Goal: Task Accomplishment & Management: Complete application form

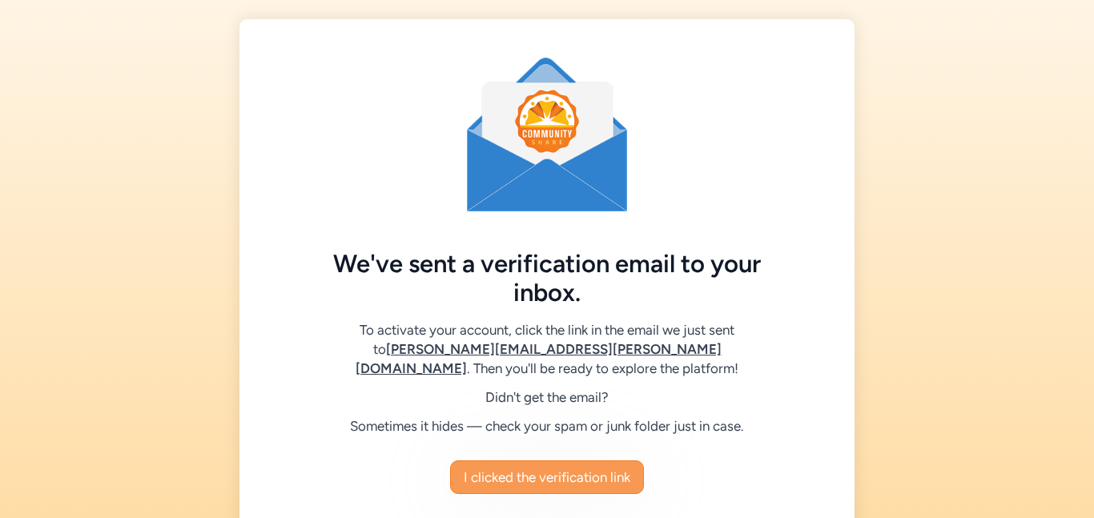
click at [544, 485] on span "I clicked the verification link" at bounding box center [547, 477] width 167 height 19
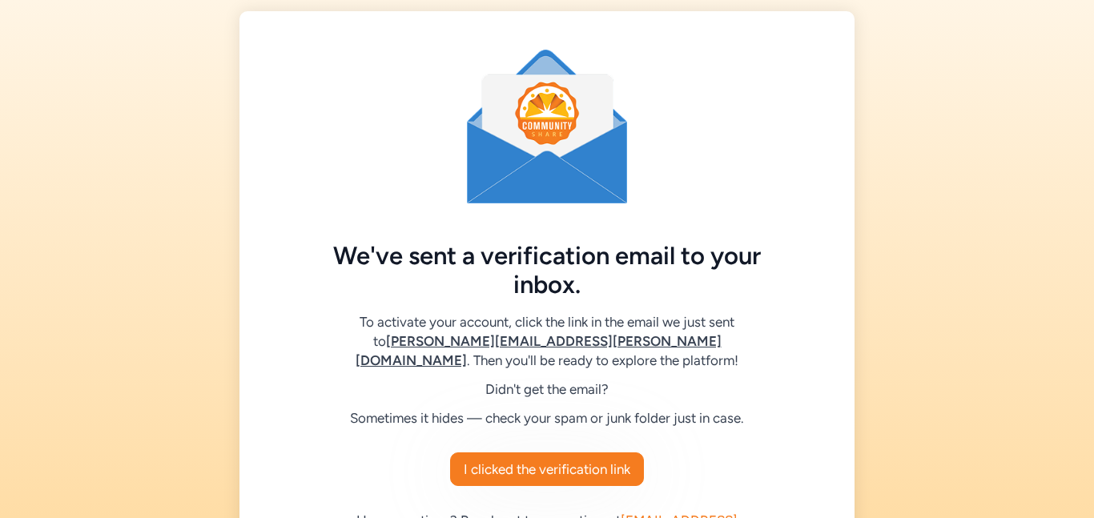
scroll to position [9, 0]
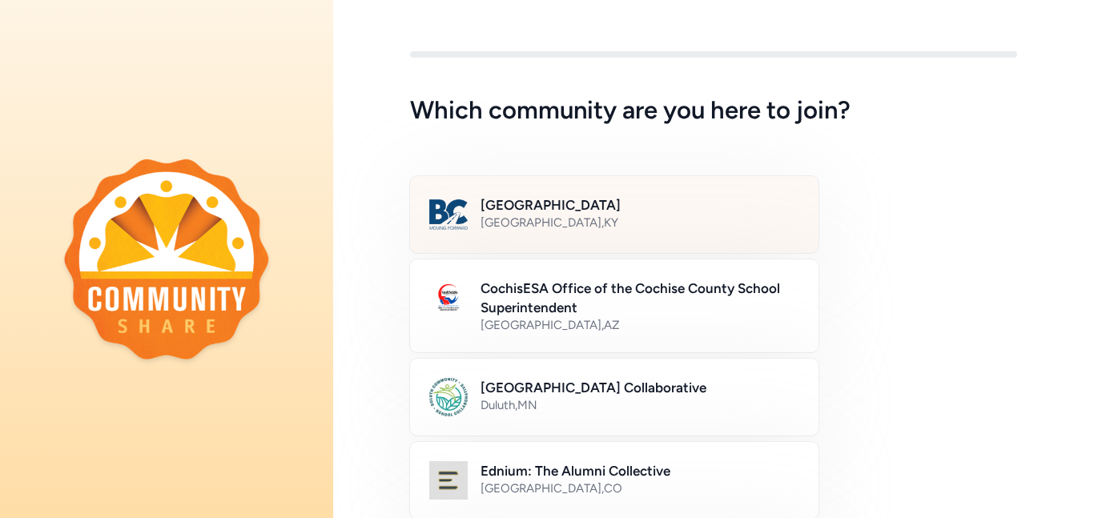
click at [638, 231] on div "Bullitt County Public Schools [GEOGRAPHIC_DATA] , [GEOGRAPHIC_DATA]" at bounding box center [640, 214] width 319 height 38
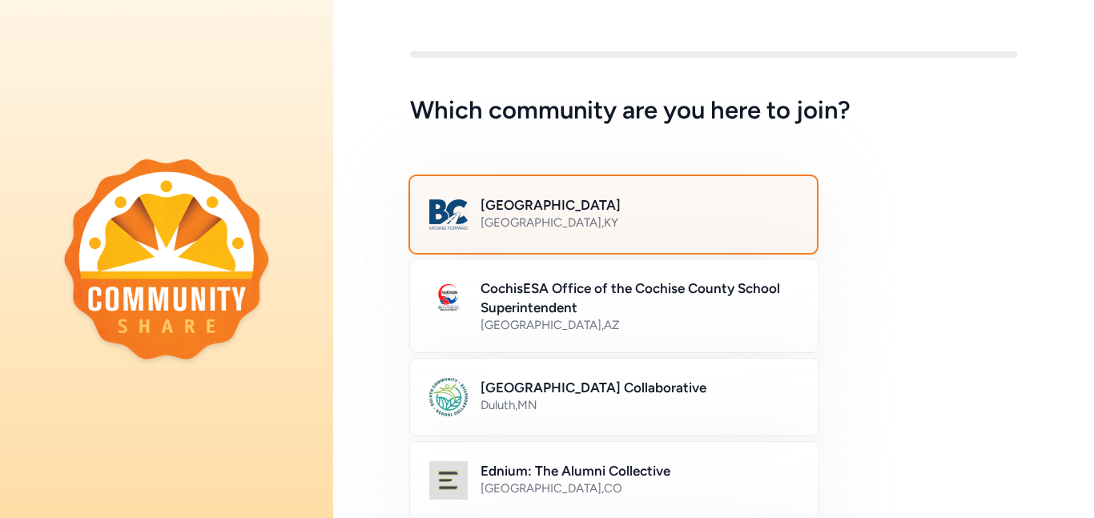
click at [638, 231] on div "Bullitt County Public Schools [GEOGRAPHIC_DATA] , [GEOGRAPHIC_DATA]" at bounding box center [639, 214] width 317 height 38
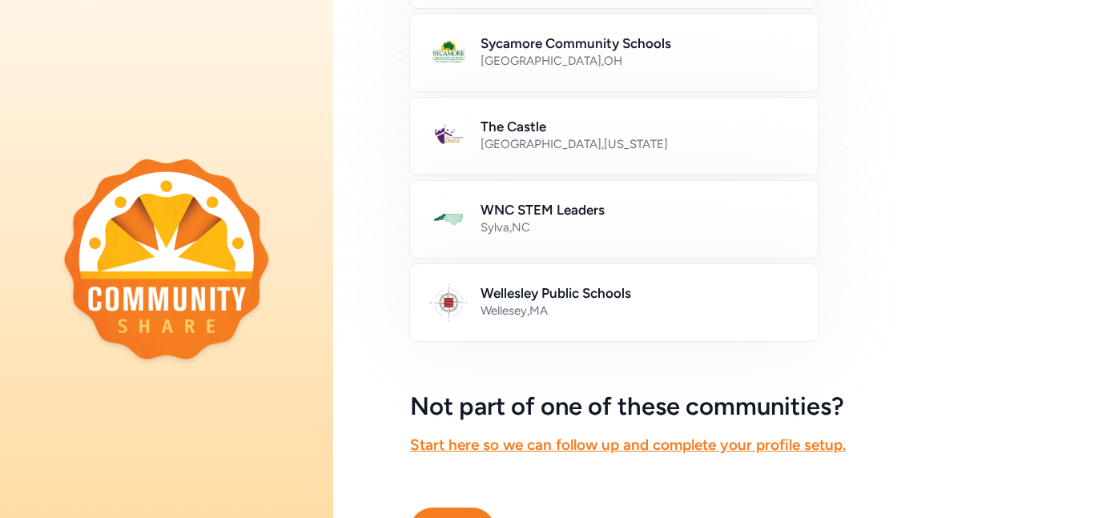
scroll to position [1013, 0]
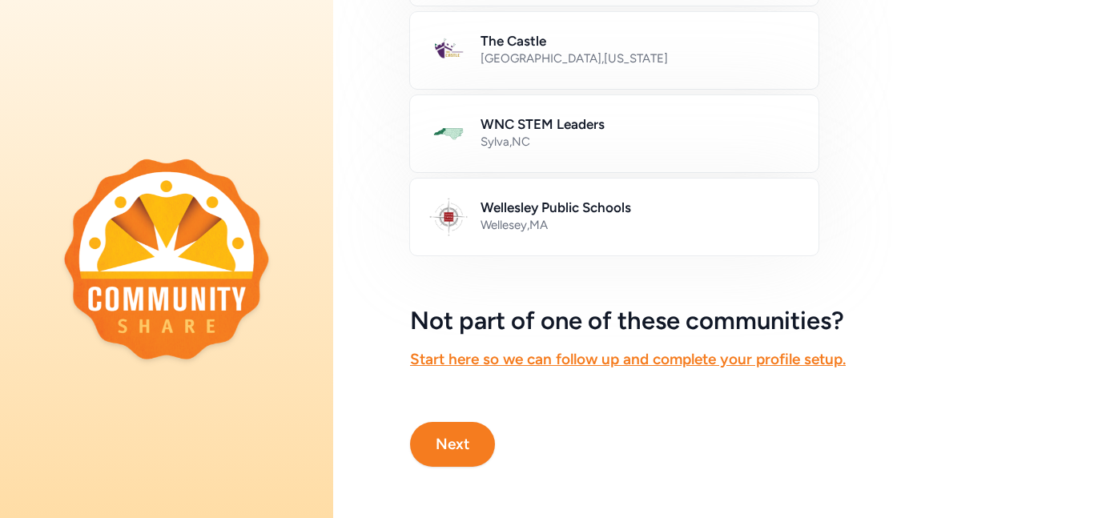
click at [444, 447] on button "Next" at bounding box center [452, 444] width 85 height 45
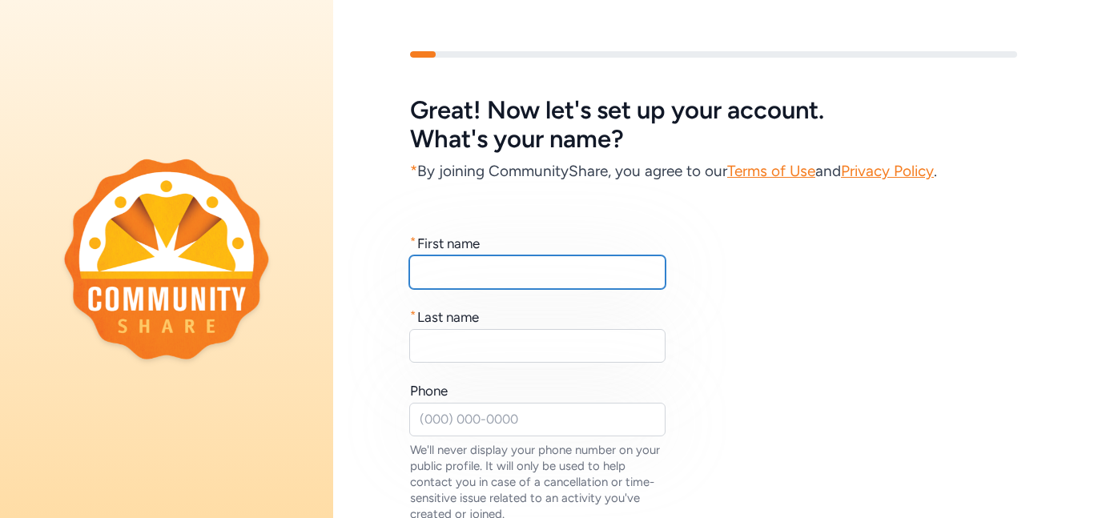
click at [520, 279] on input "text" at bounding box center [537, 272] width 256 height 34
type input "[PERSON_NAME]"
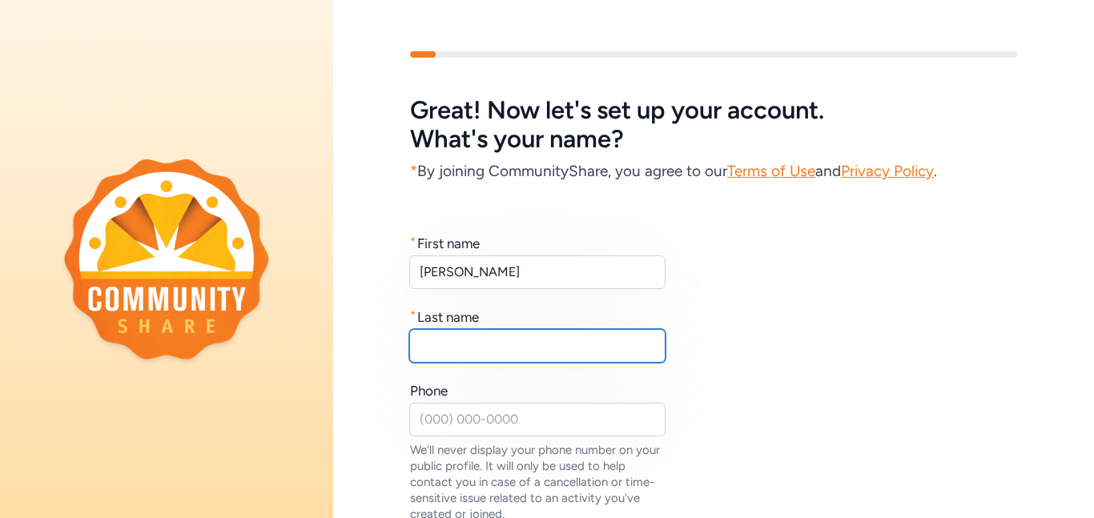
click at [513, 348] on input "text" at bounding box center [537, 346] width 256 height 34
type input "Seay"
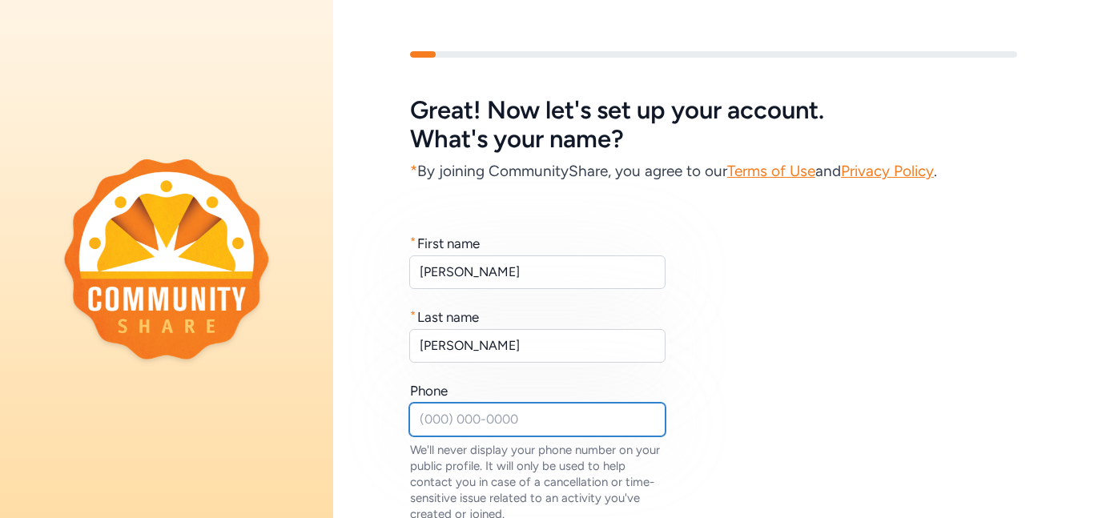
click at [425, 413] on input "text" at bounding box center [537, 420] width 256 height 34
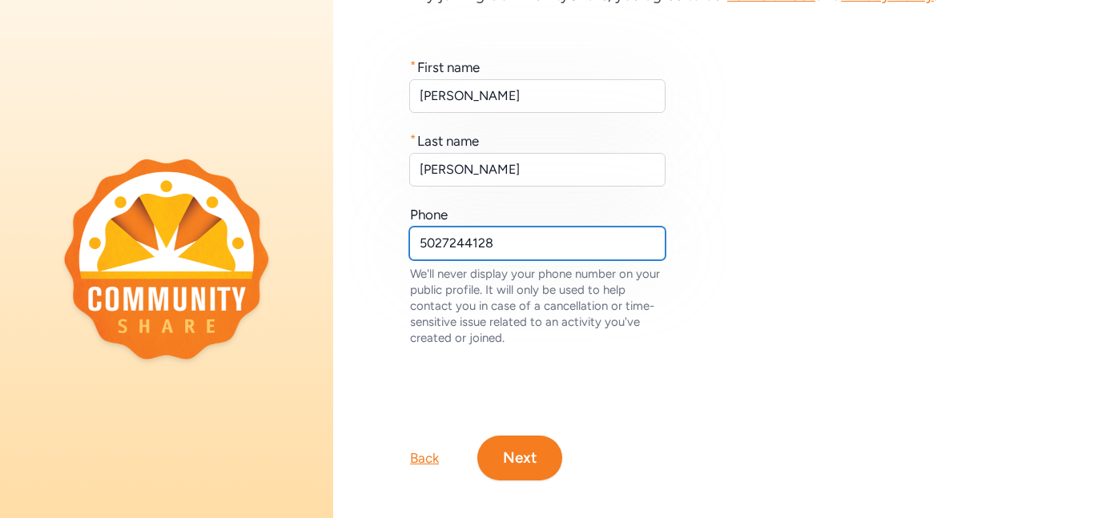
scroll to position [190, 0]
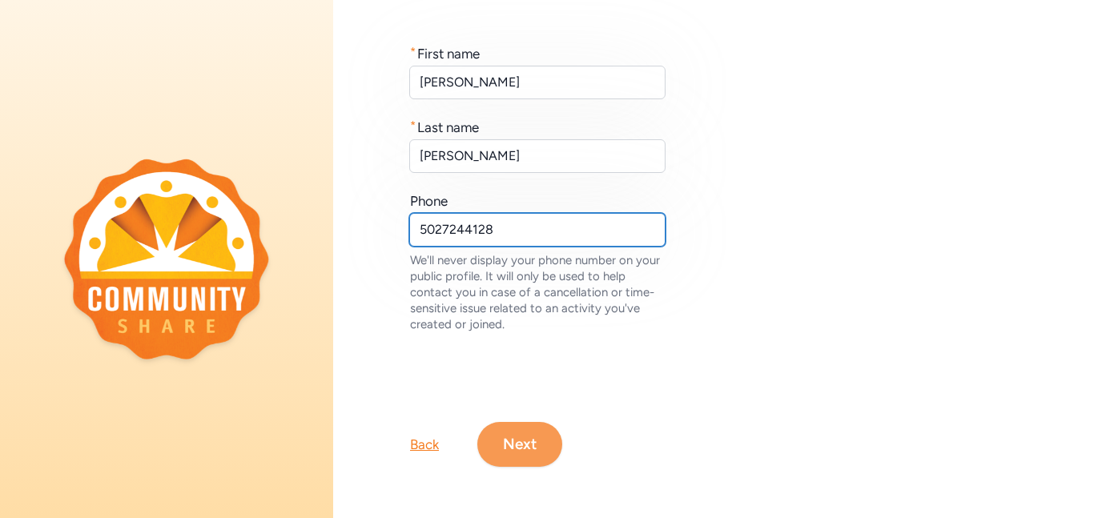
type input "5027244128"
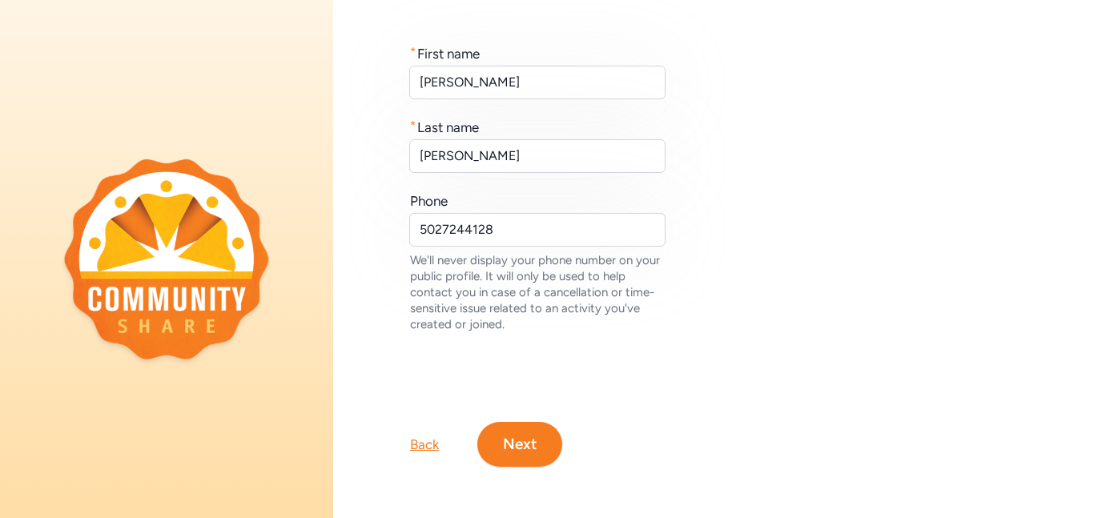
click at [540, 448] on button "Next" at bounding box center [519, 444] width 85 height 45
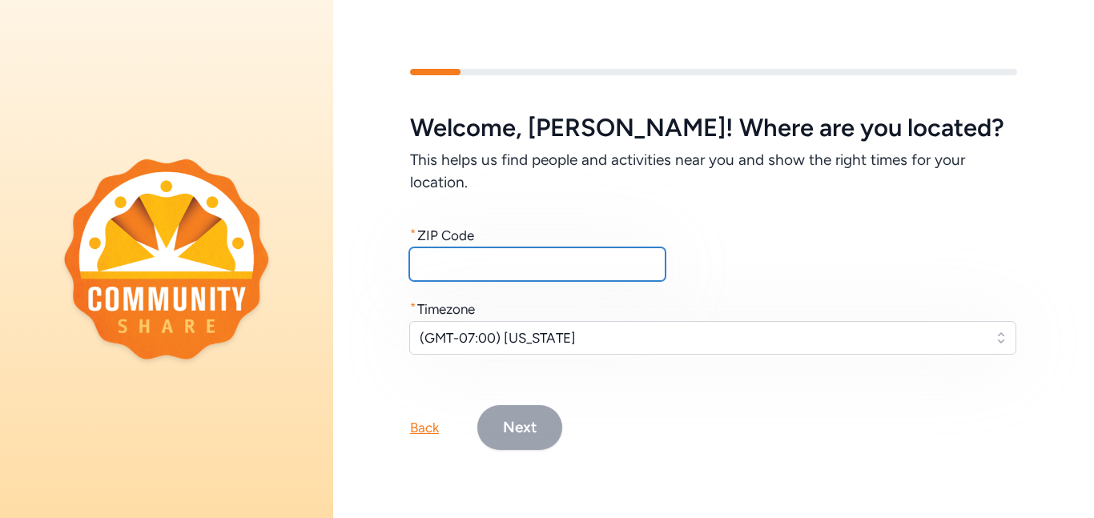
click at [497, 253] on input "text" at bounding box center [537, 264] width 256 height 34
type input "40047"
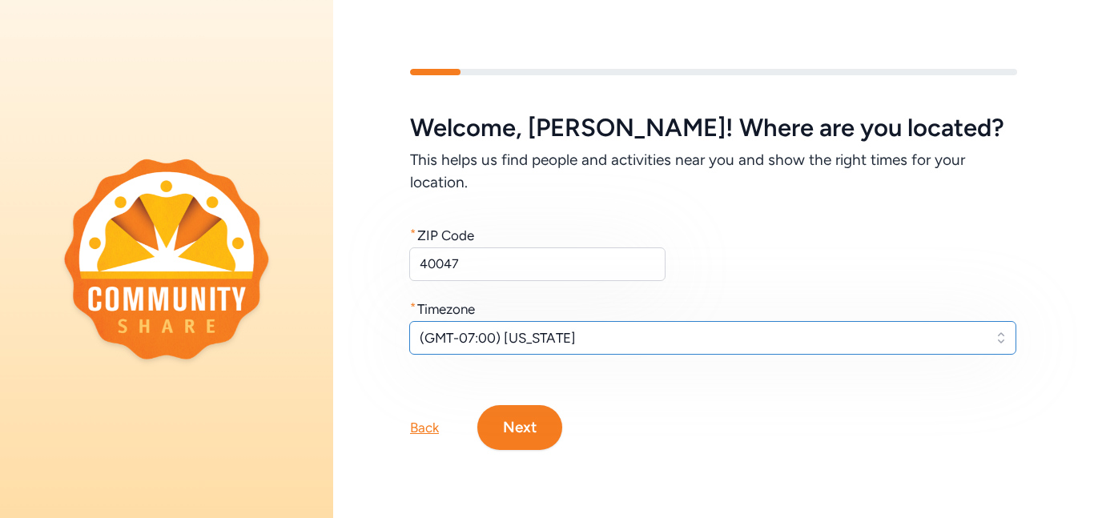
click at [999, 344] on button "(GMT-07:00) Arizona" at bounding box center [712, 338] width 607 height 34
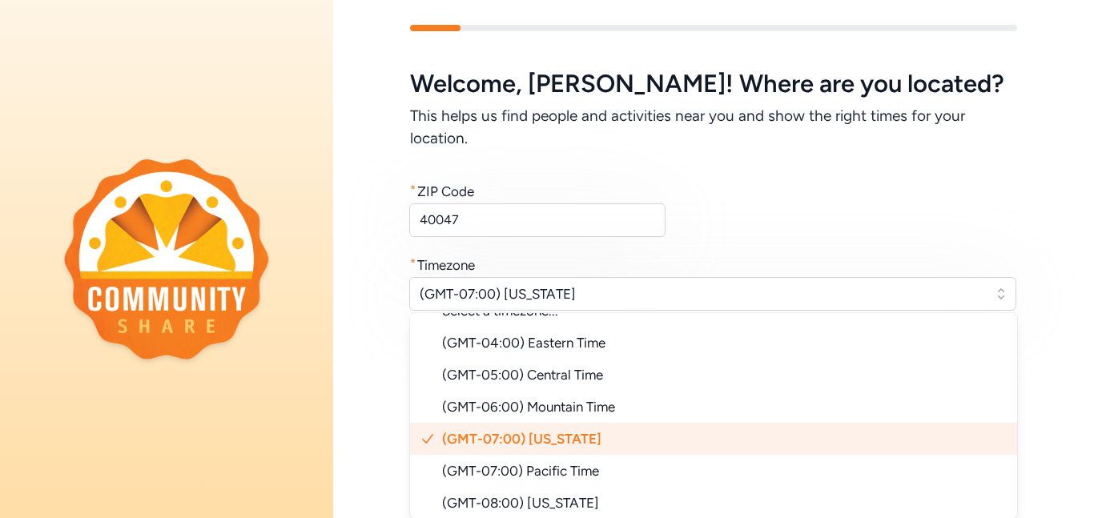
scroll to position [32, 0]
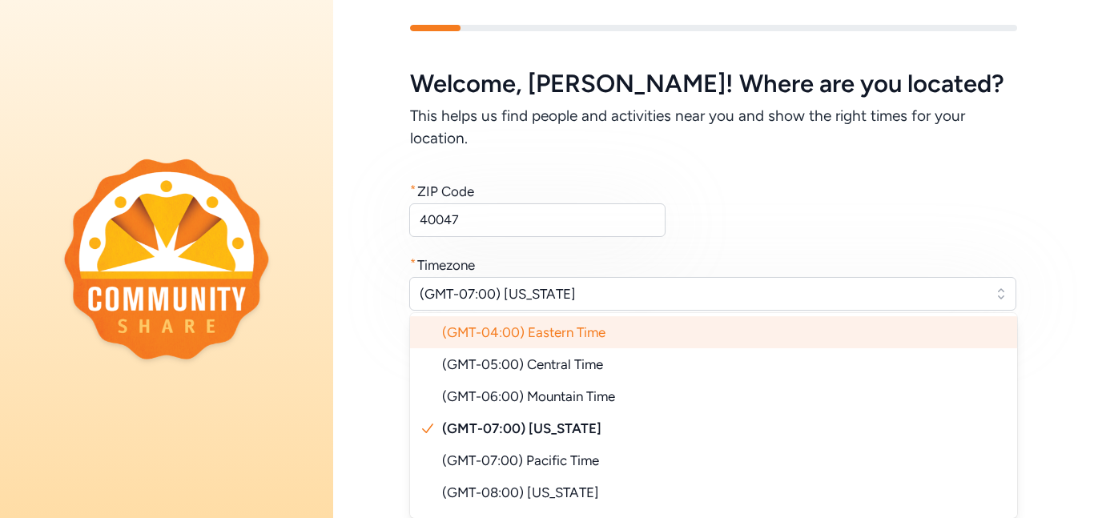
click at [541, 332] on span "(GMT-04:00) Eastern Time" at bounding box center [523, 332] width 163 height 16
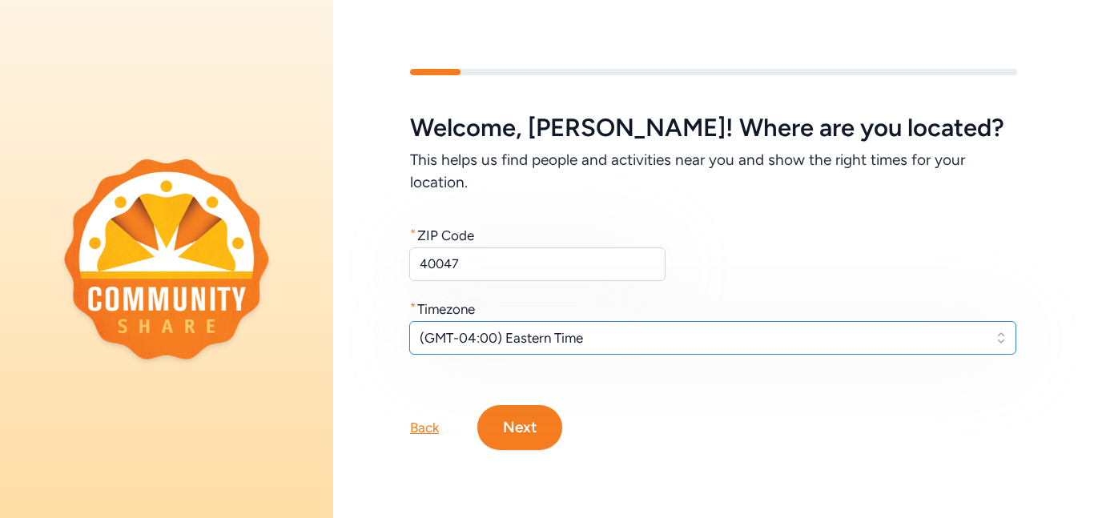
scroll to position [0, 0]
click at [513, 432] on button "Next" at bounding box center [519, 427] width 85 height 45
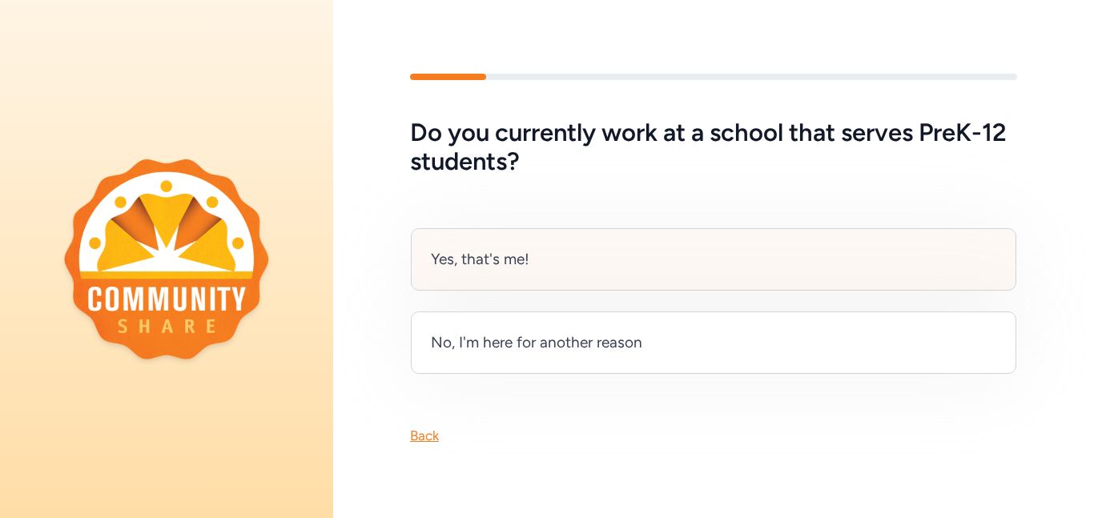
click at [518, 260] on div "Yes, that's me!" at bounding box center [480, 259] width 99 height 22
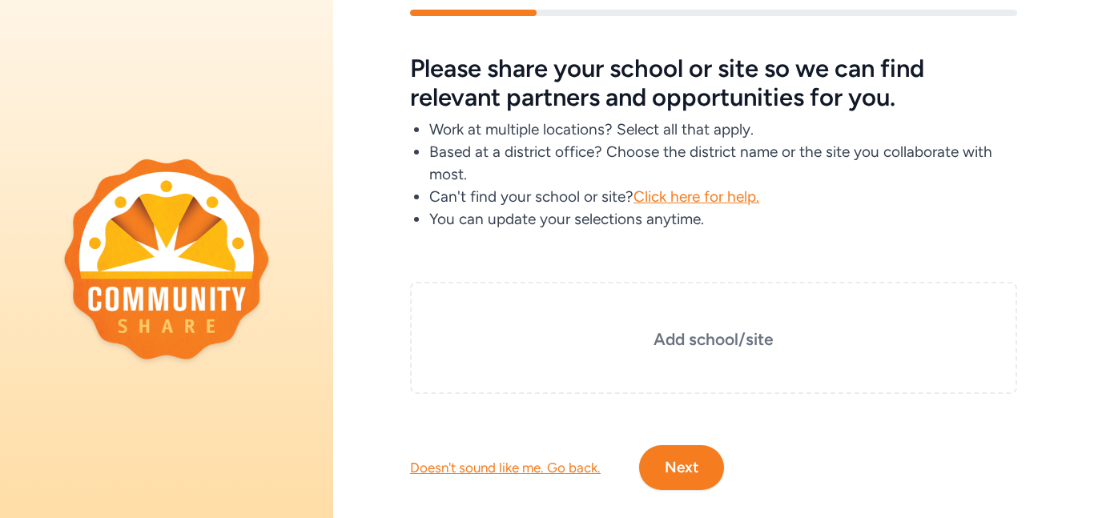
scroll to position [65, 0]
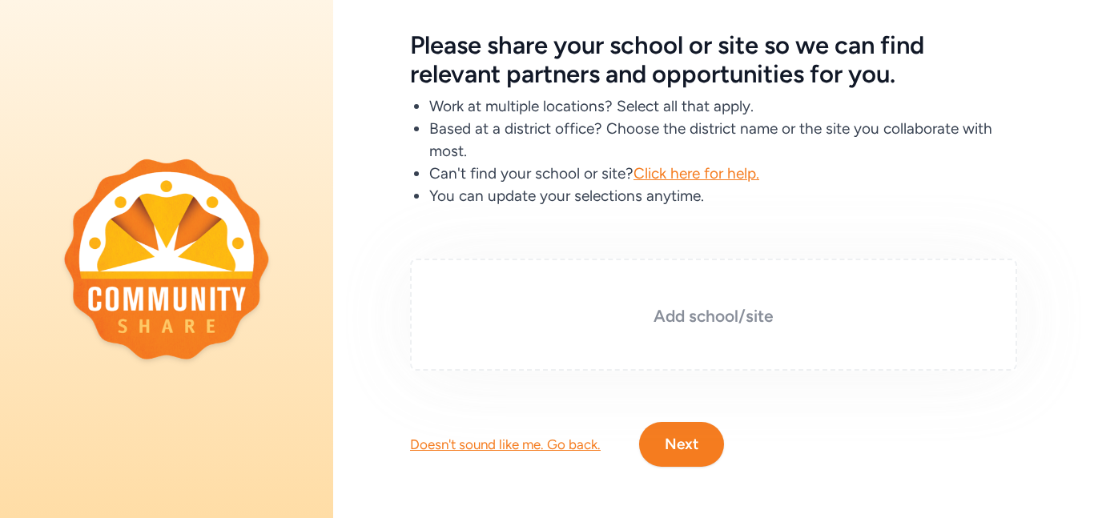
click at [638, 336] on div "Add school/site" at bounding box center [713, 315] width 607 height 112
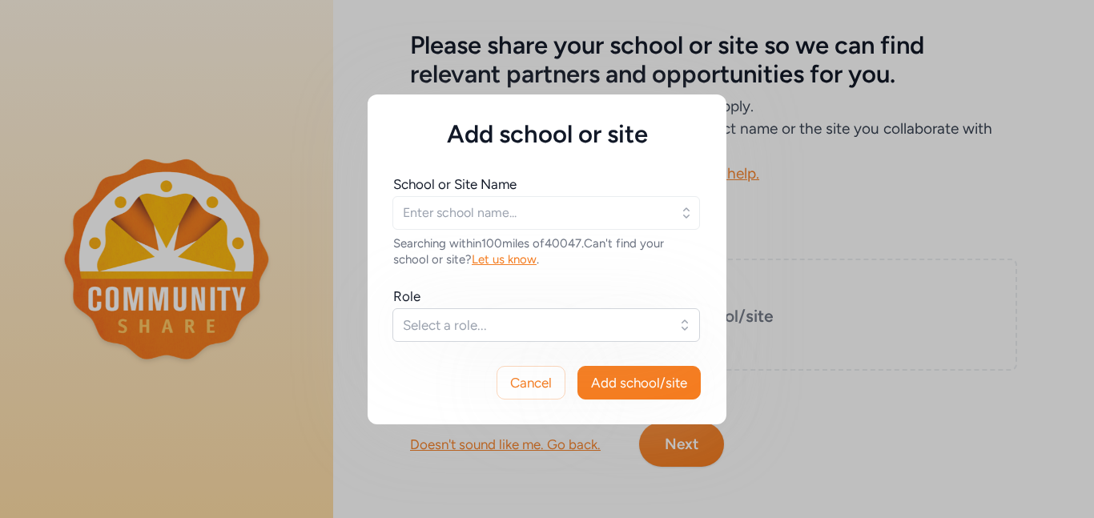
click at [686, 216] on icon "button" at bounding box center [686, 212] width 6 height 10
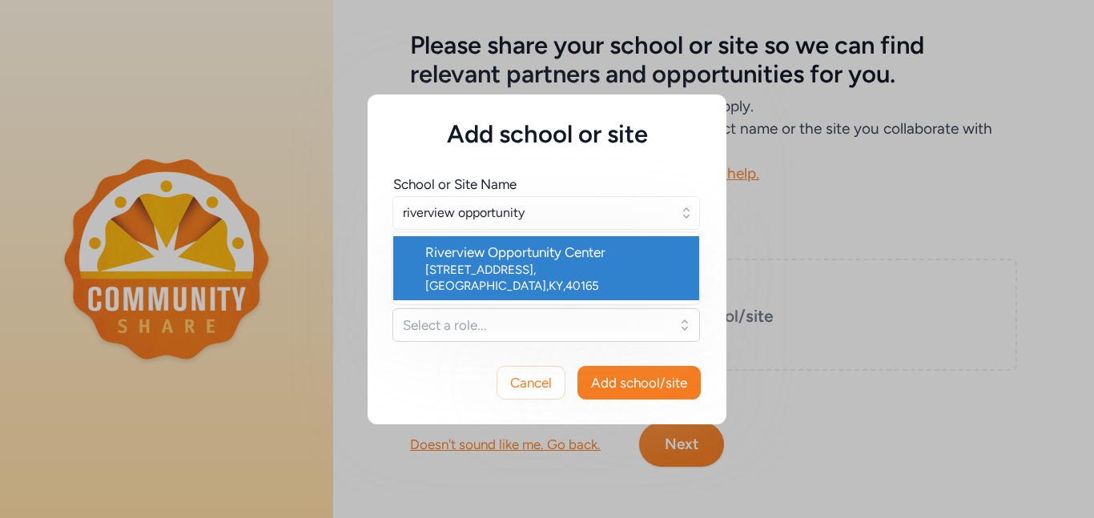
click at [545, 275] on div "383 High School Dr , Shepherdsville , KY , 40165" at bounding box center [555, 278] width 261 height 32
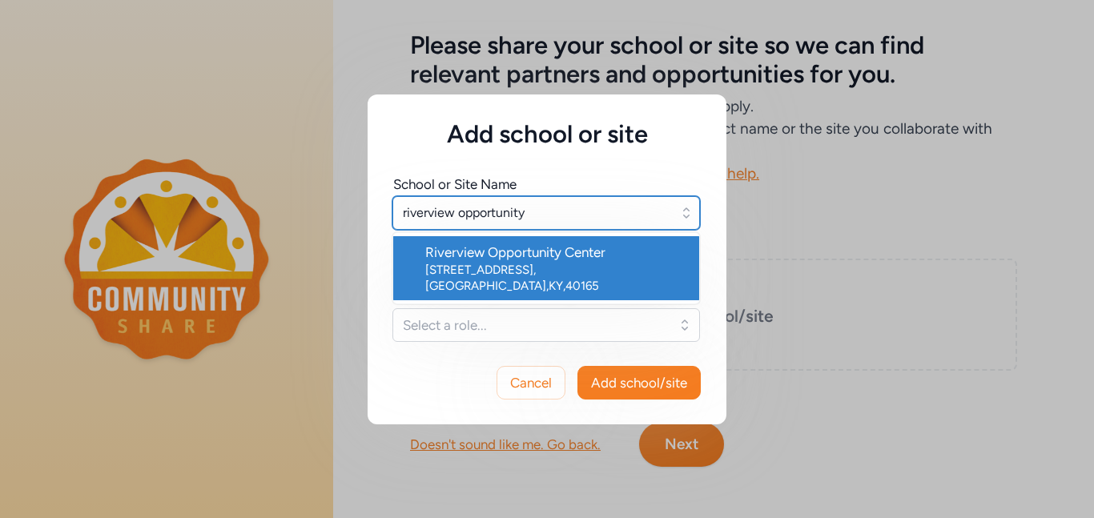
type input "Riverview Opportunity Center"
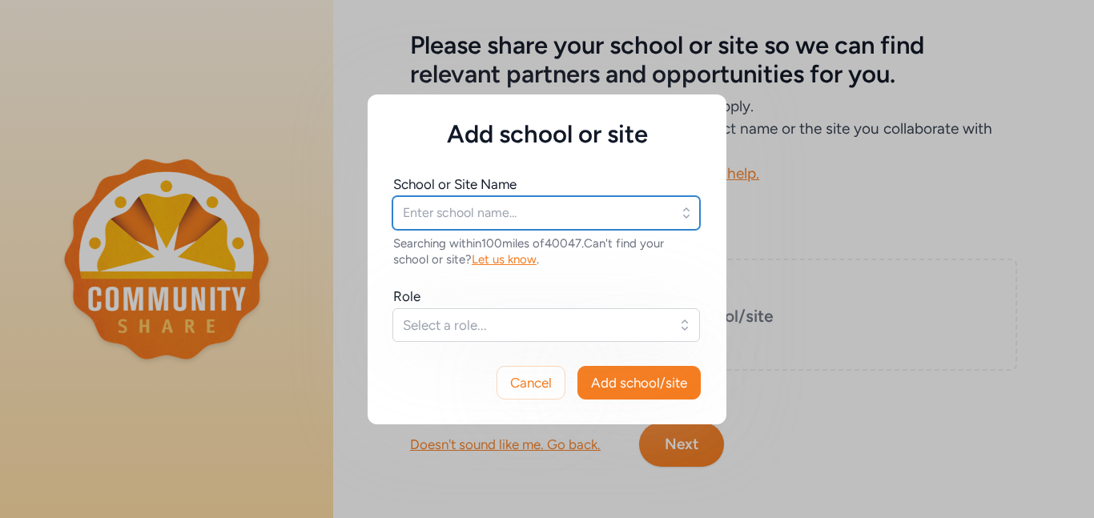
type input "Riverview Opportunity Center"
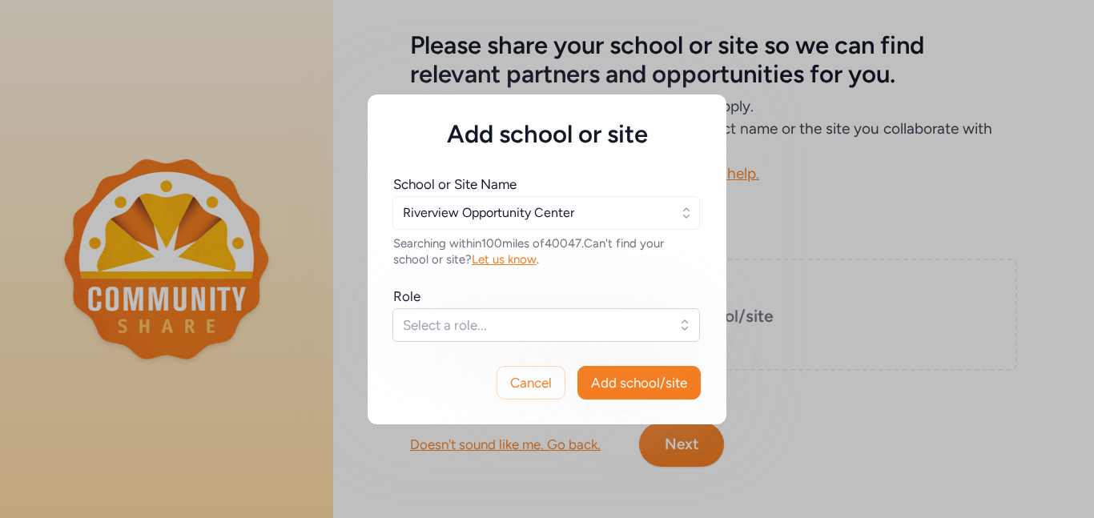
click at [545, 275] on div "School or Site Name Riverview Opportunity Center Searching within 100 miles of …" at bounding box center [547, 258] width 308 height 167
click at [519, 337] on button "Select a role..." at bounding box center [546, 325] width 308 height 34
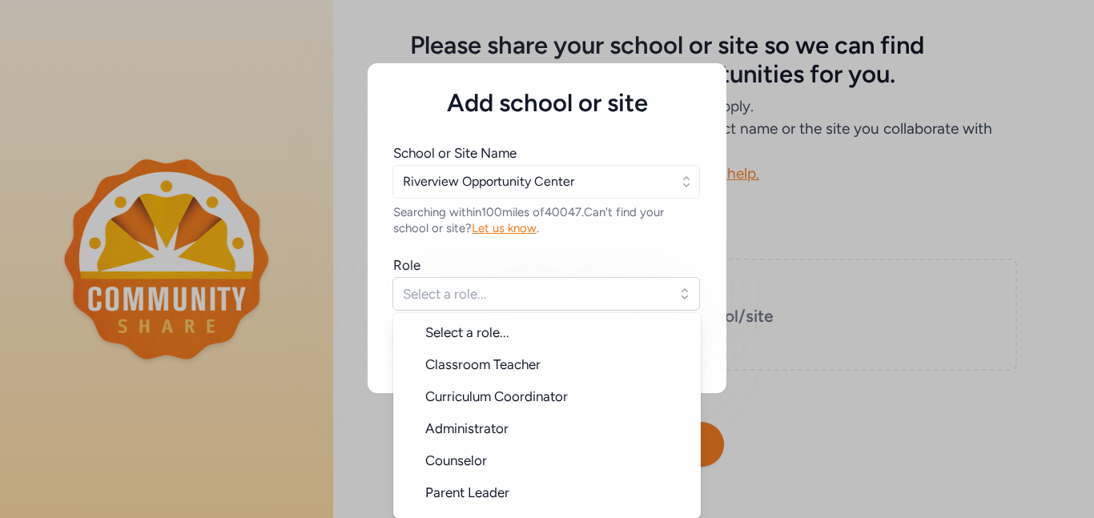
scroll to position [26, 0]
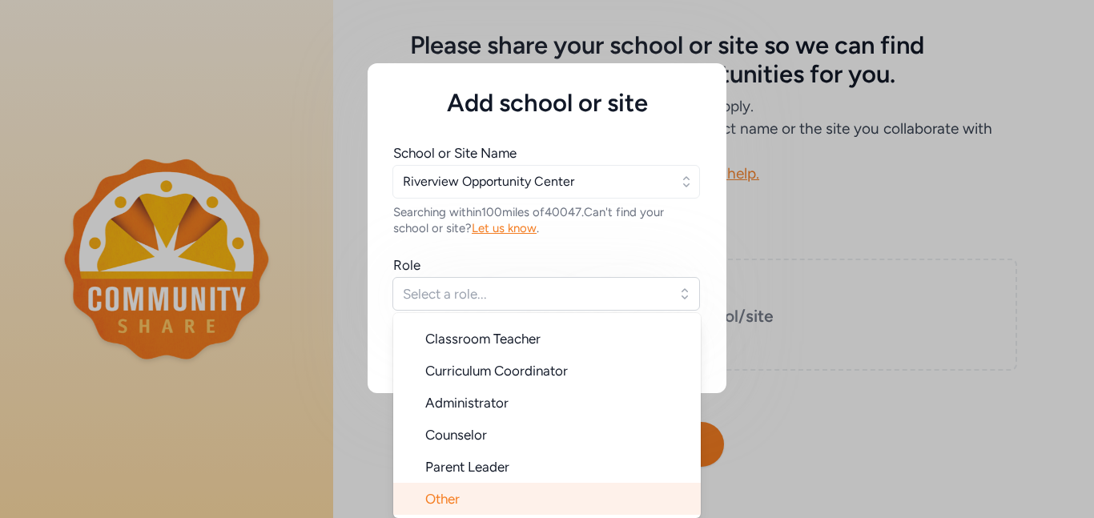
click at [477, 490] on li "Other" at bounding box center [547, 499] width 308 height 32
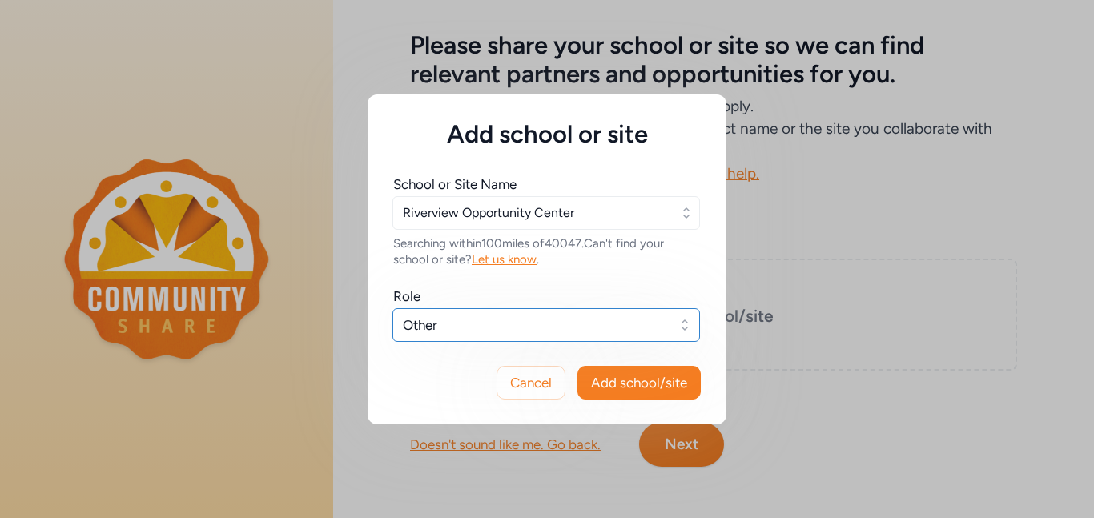
scroll to position [0, 0]
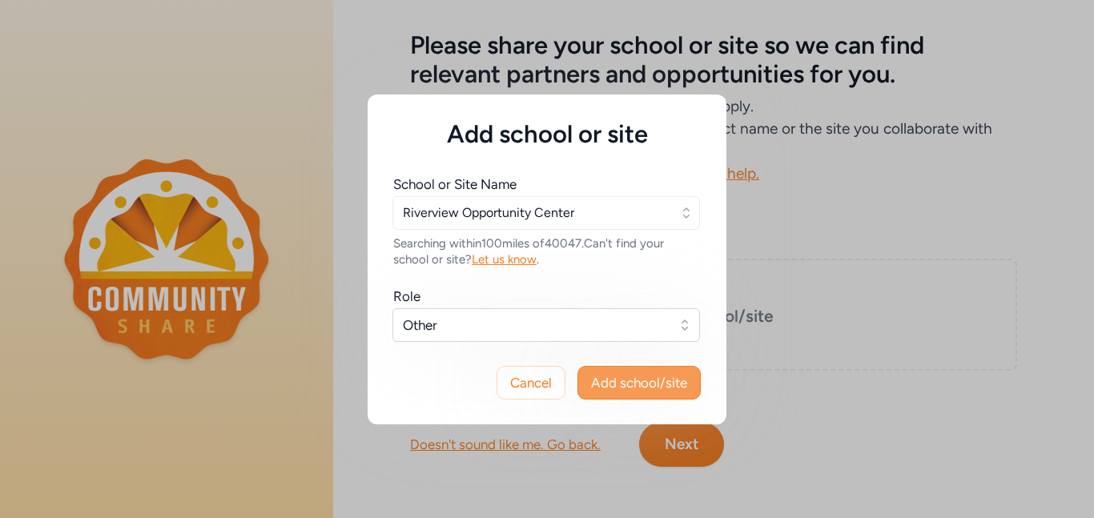
click at [644, 386] on span "Add school/site" at bounding box center [639, 382] width 96 height 19
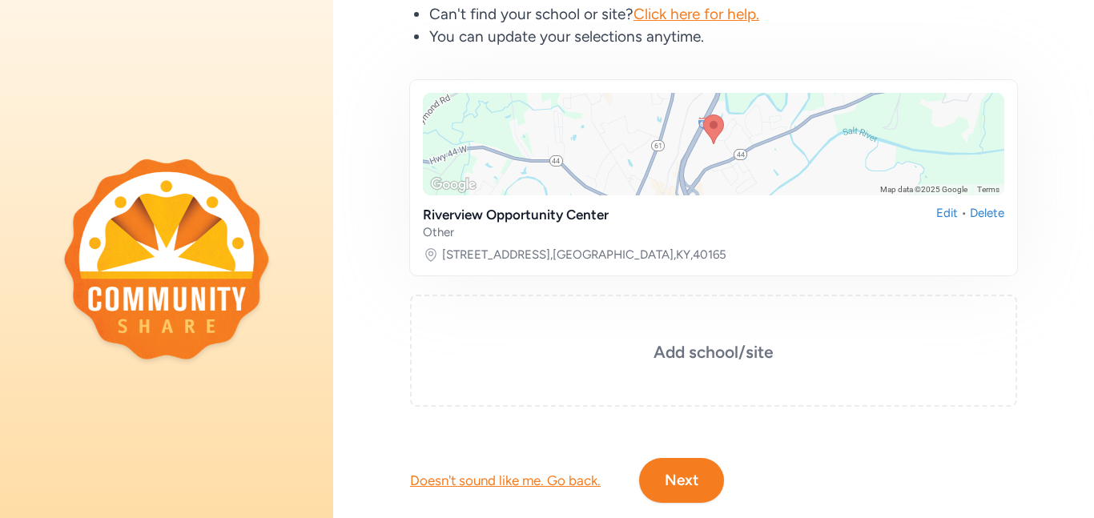
scroll to position [260, 0]
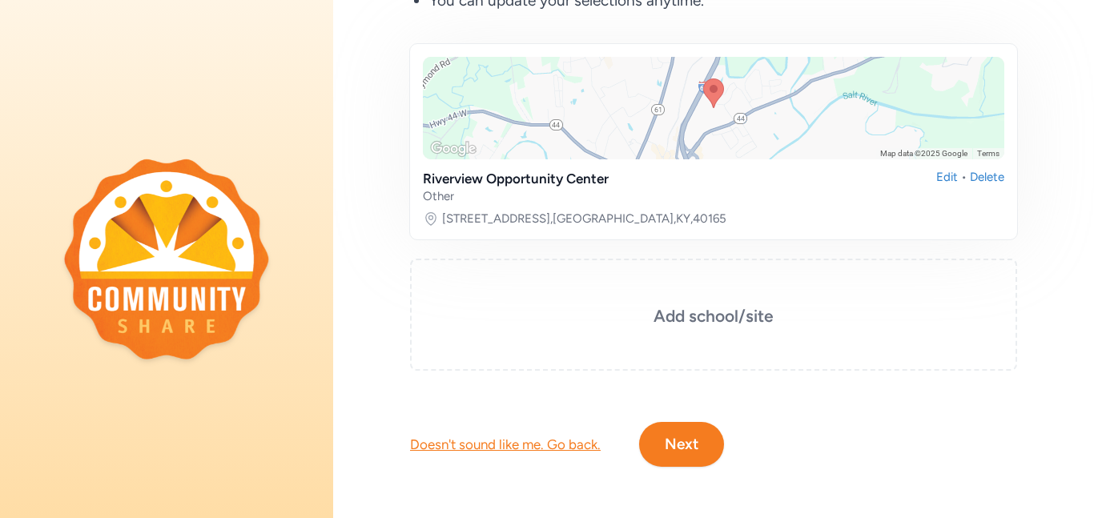
click at [678, 425] on button "Next" at bounding box center [681, 444] width 85 height 45
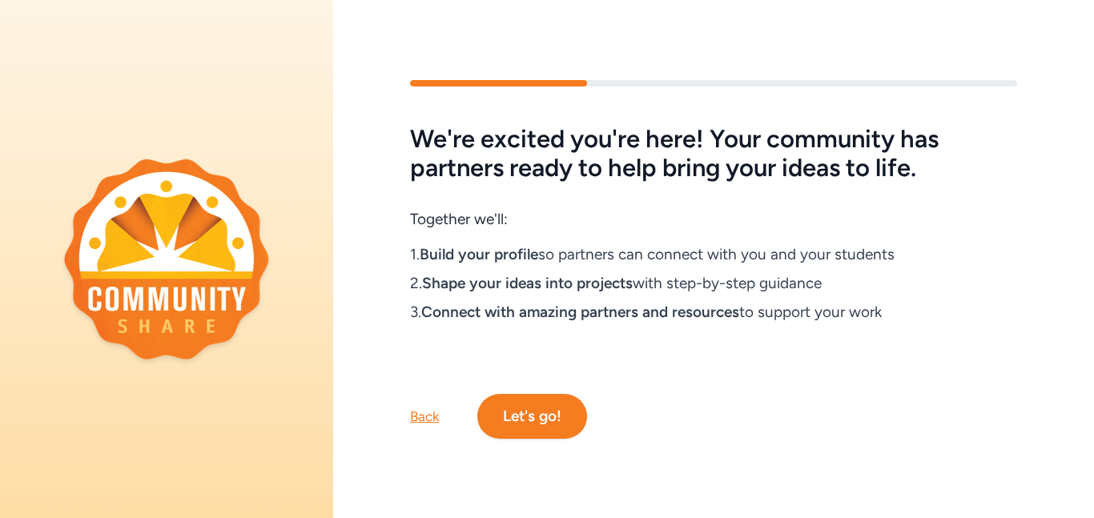
click at [535, 416] on button "Let's go!" at bounding box center [532, 416] width 110 height 45
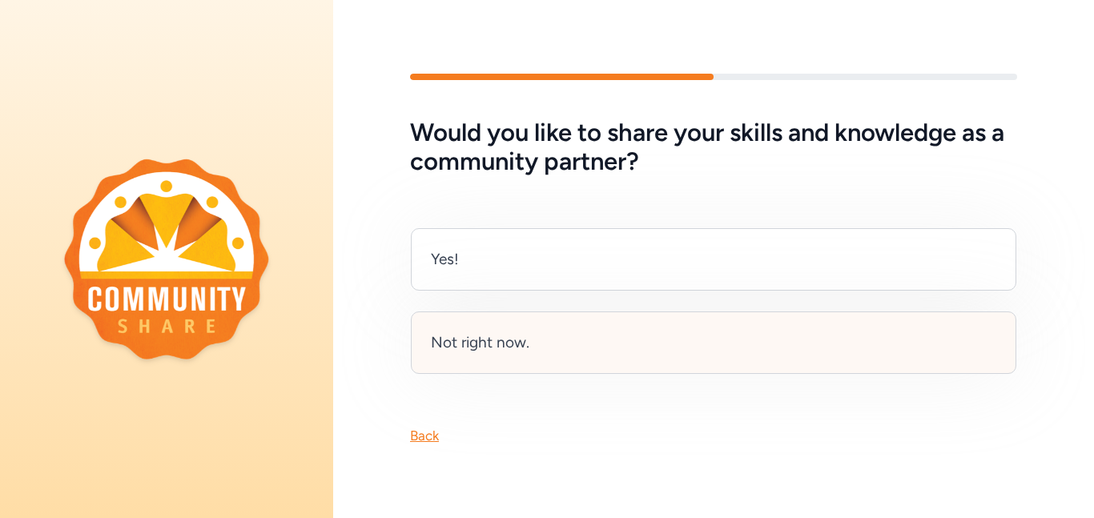
click at [558, 357] on div "Not right now." at bounding box center [713, 343] width 605 height 62
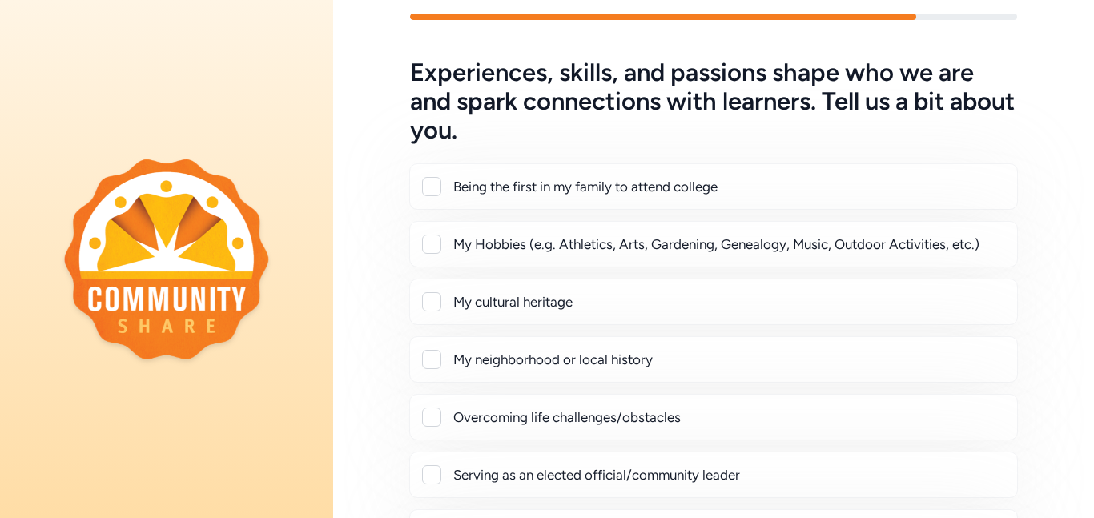
scroll to position [40, 0]
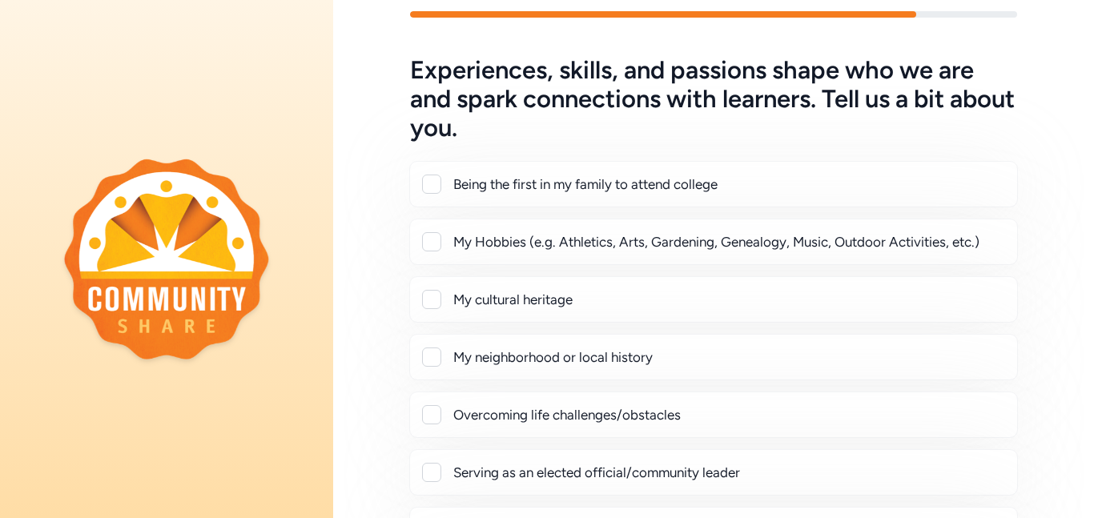
click at [428, 242] on div at bounding box center [431, 241] width 19 height 19
checkbox input "true"
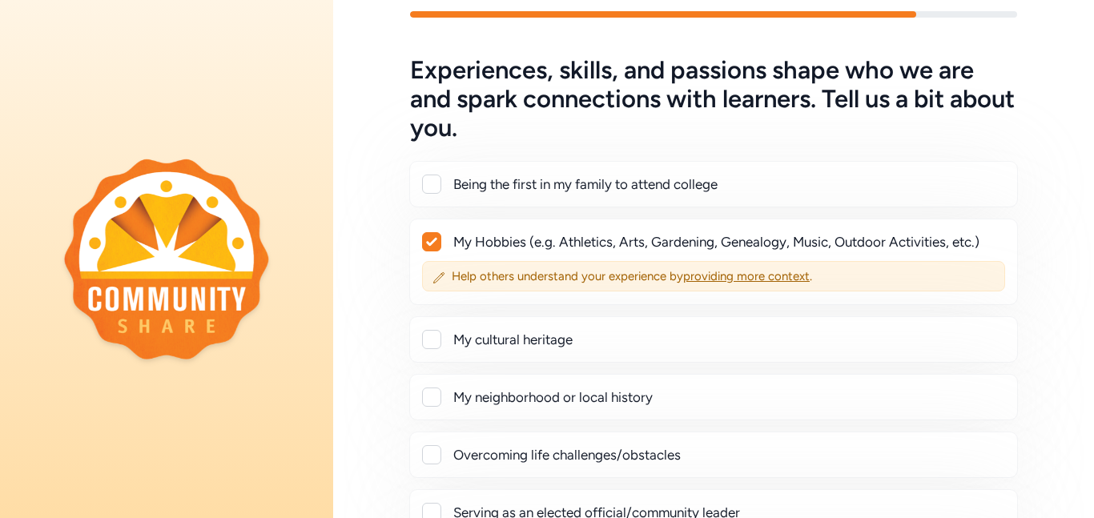
click at [435, 457] on div at bounding box center [431, 454] width 19 height 19
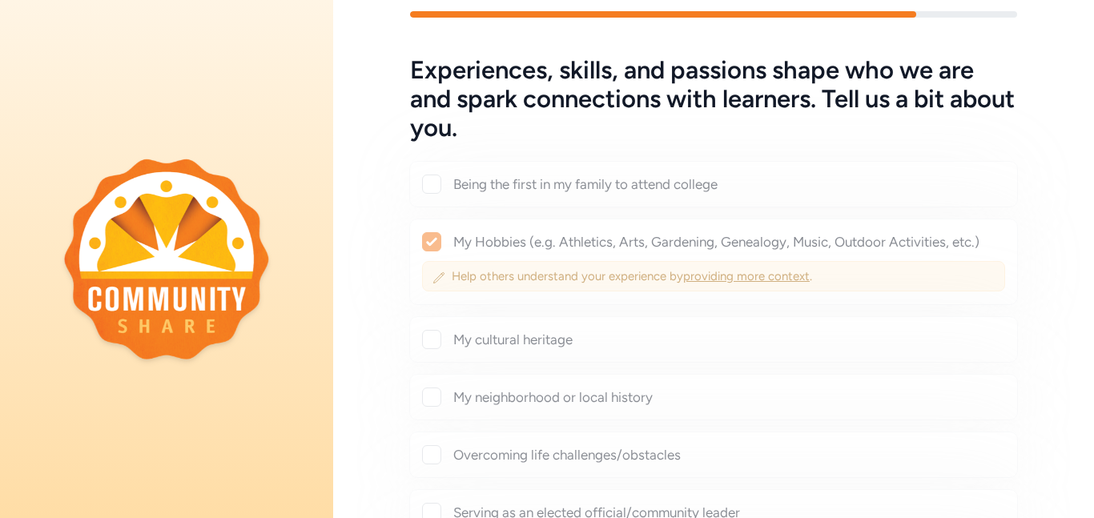
checkbox input "true"
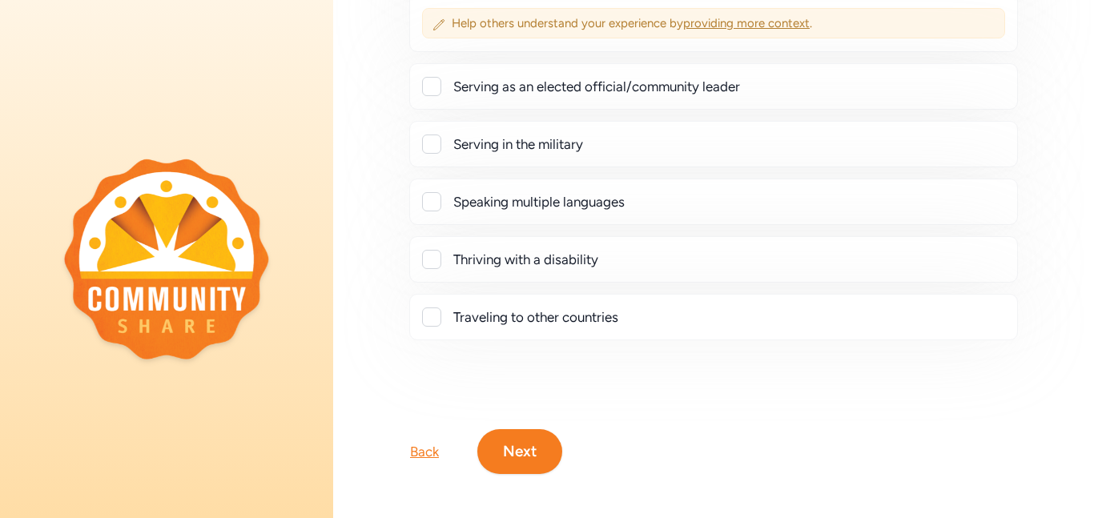
scroll to position [513, 0]
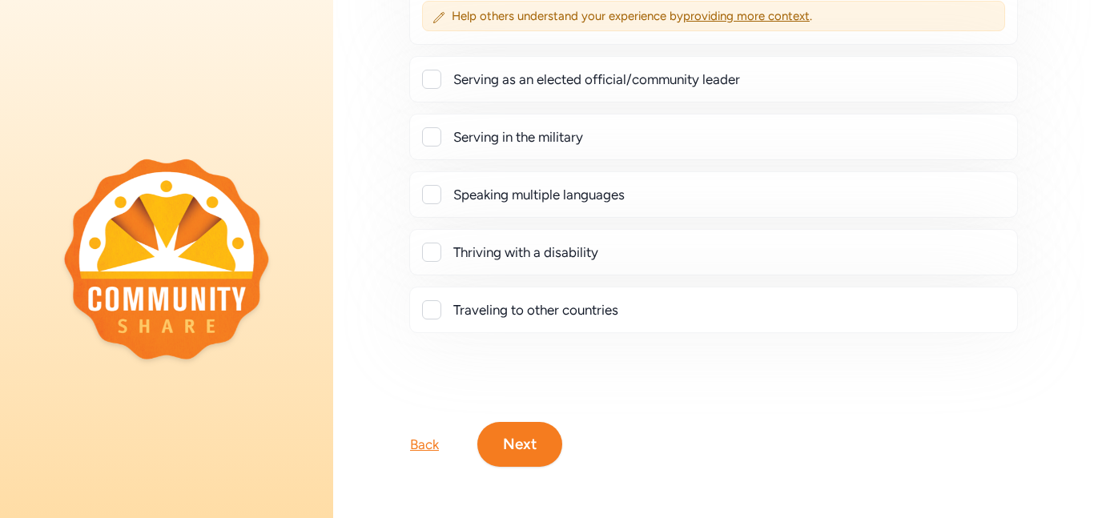
click at [519, 447] on button "Next" at bounding box center [519, 444] width 85 height 45
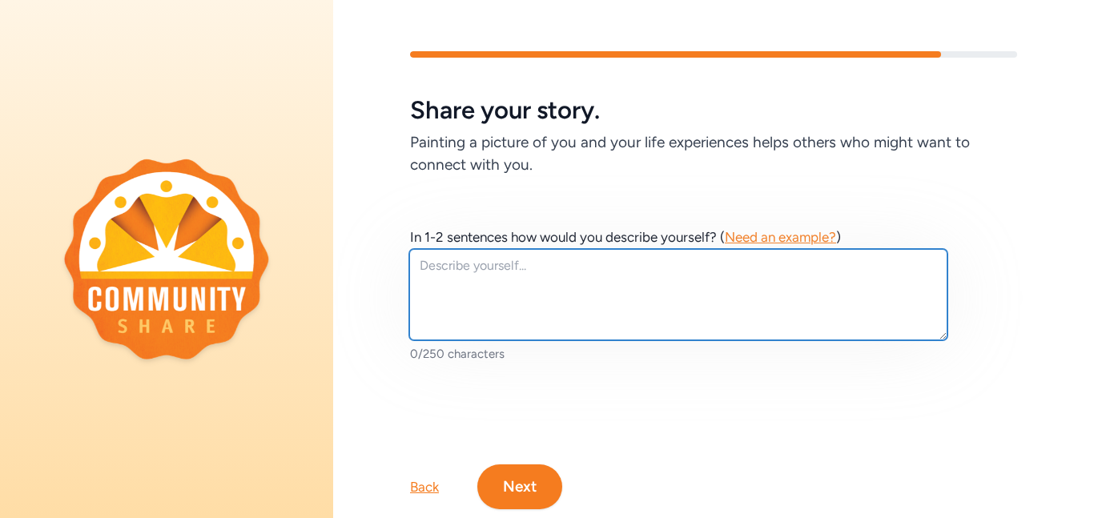
click at [494, 285] on textarea at bounding box center [678, 294] width 538 height 91
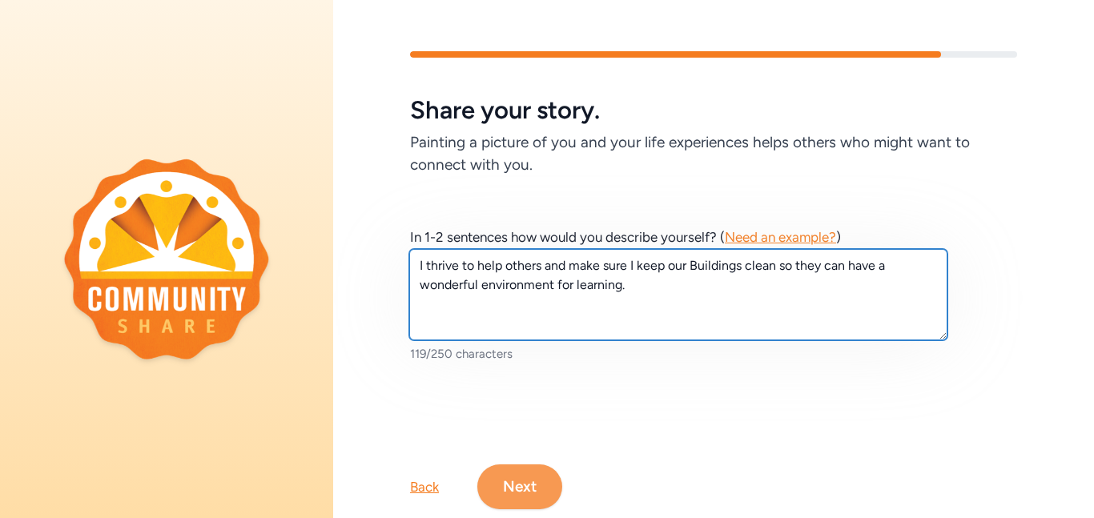
type textarea "I thrive to help others and make sure I keep our Buildings clean so they can ha…"
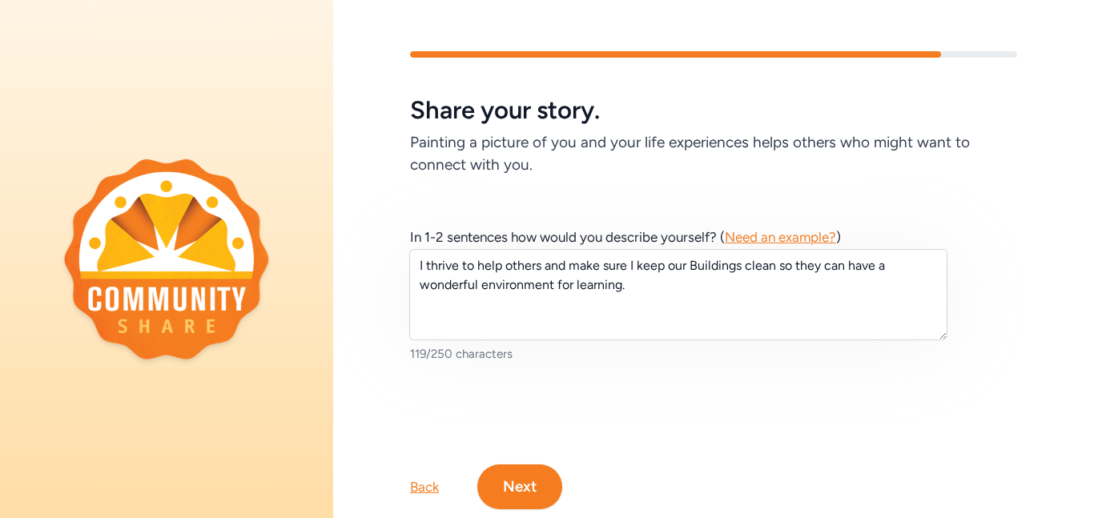
click at [520, 488] on button "Next" at bounding box center [519, 487] width 85 height 45
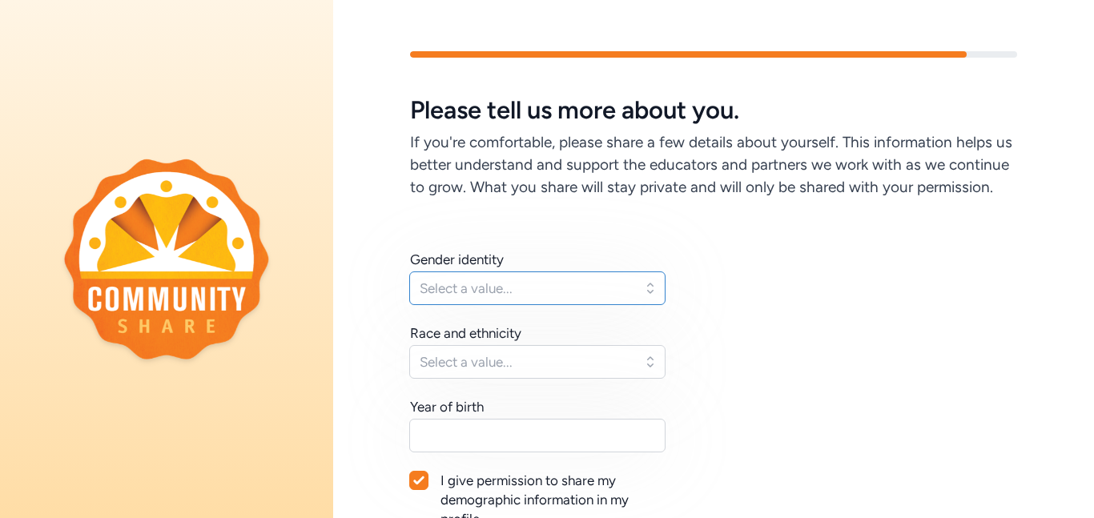
click at [629, 280] on span "Select a value..." at bounding box center [526, 288] width 213 height 19
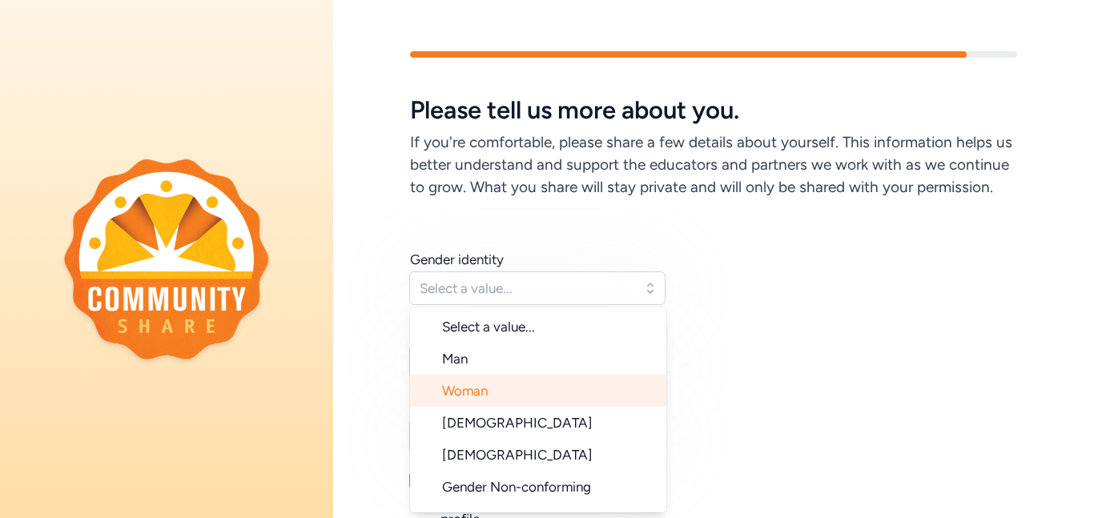
click at [462, 391] on span "Woman" at bounding box center [465, 391] width 46 height 16
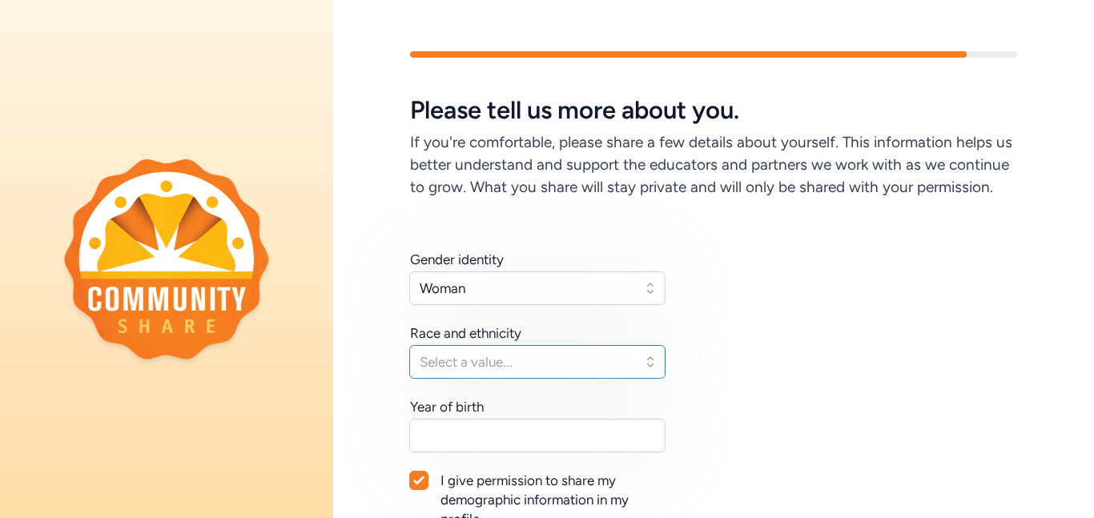
click at [585, 360] on span "Select a value..." at bounding box center [526, 361] width 213 height 19
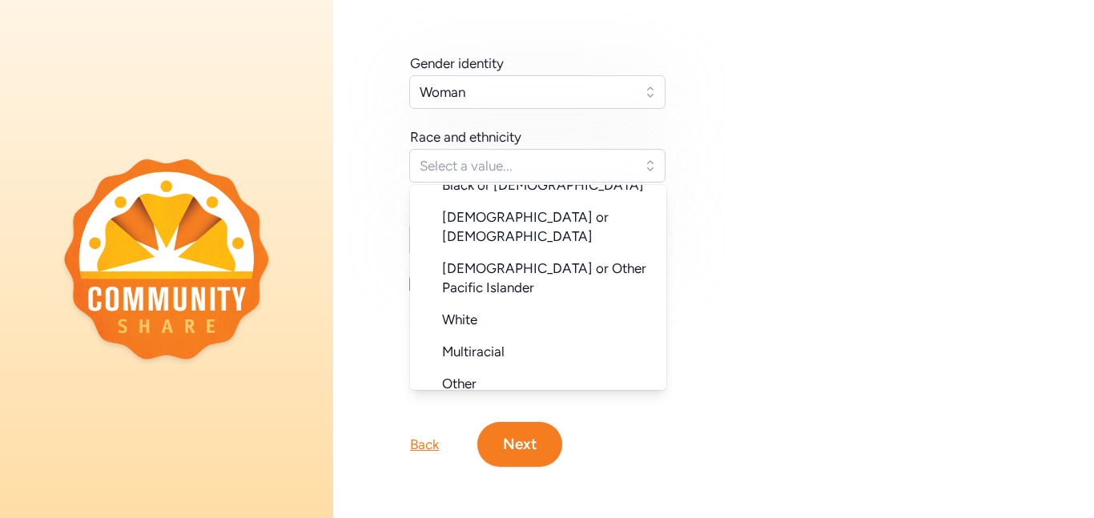
scroll to position [160, 0]
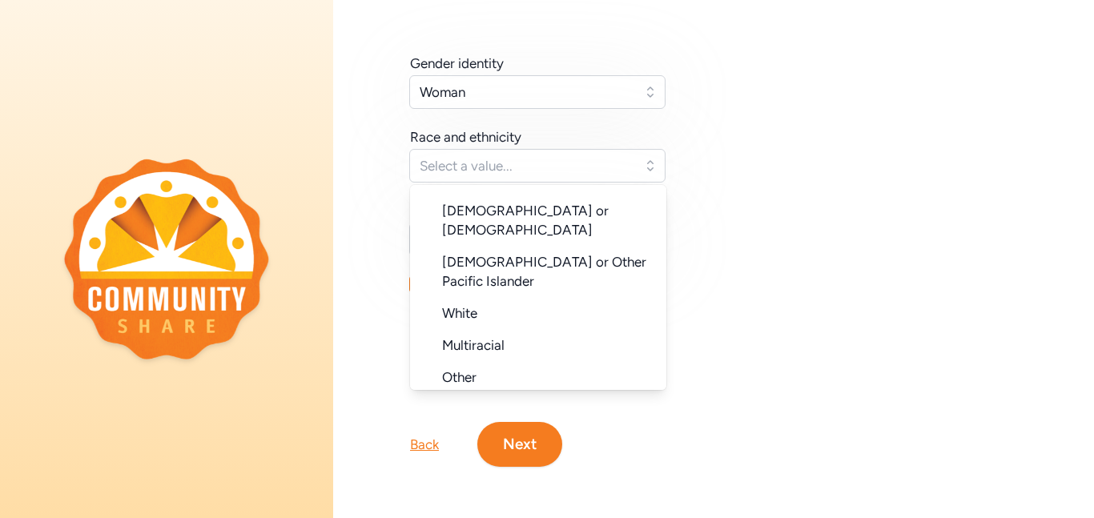
click at [471, 305] on span "White" at bounding box center [459, 313] width 35 height 16
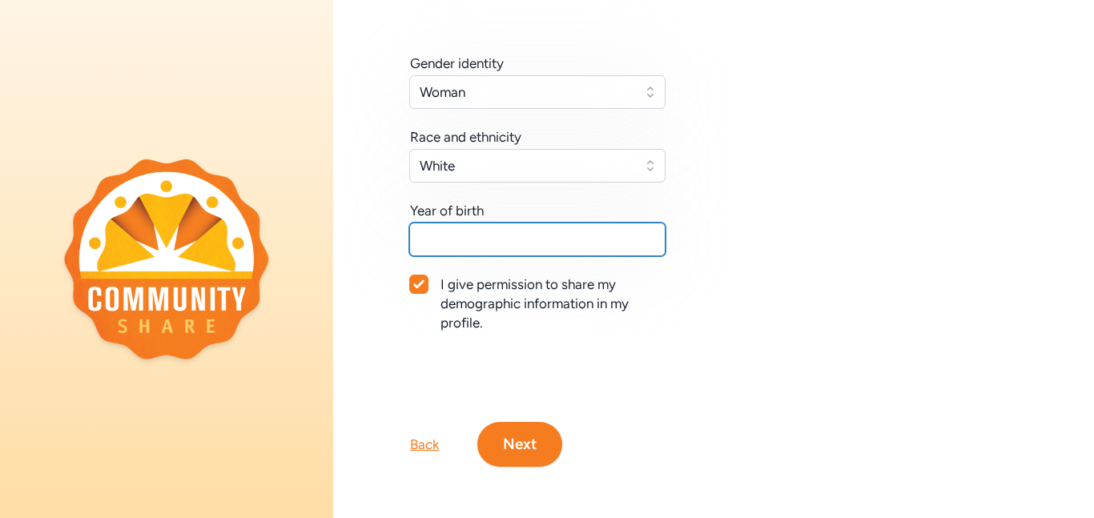
click at [509, 249] on input "text" at bounding box center [537, 240] width 256 height 34
type input "19"
